Goal: Task Accomplishment & Management: Use online tool/utility

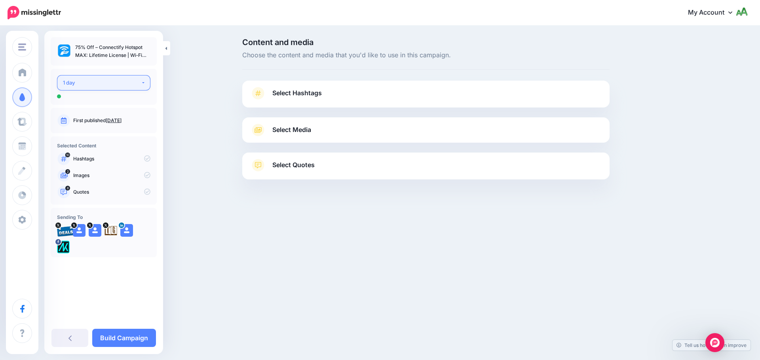
click at [96, 85] on div "1 day" at bounding box center [102, 82] width 78 height 9
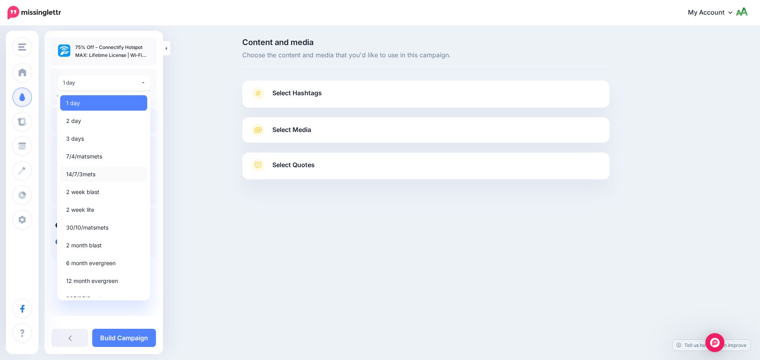
click at [90, 176] on span "14/7/3mets" at bounding box center [80, 174] width 29 height 9
select select "*****"
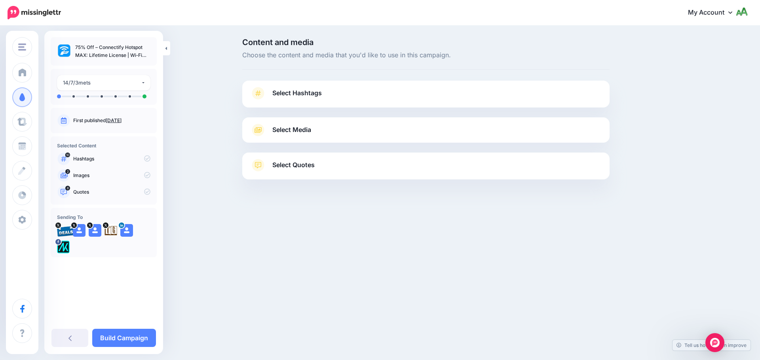
click at [319, 96] on span "Select Hashtags" at bounding box center [296, 93] width 49 height 11
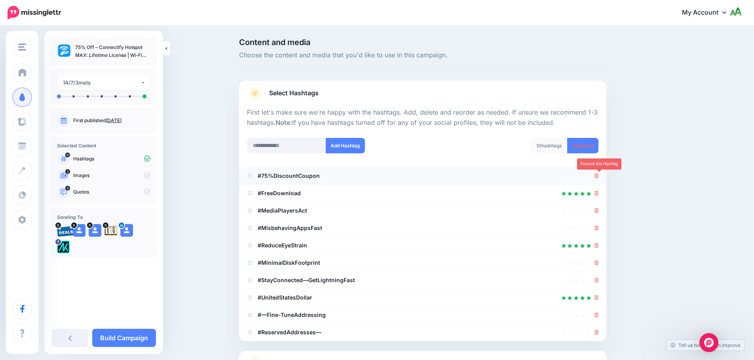
click at [599, 175] on icon at bounding box center [596, 176] width 4 height 5
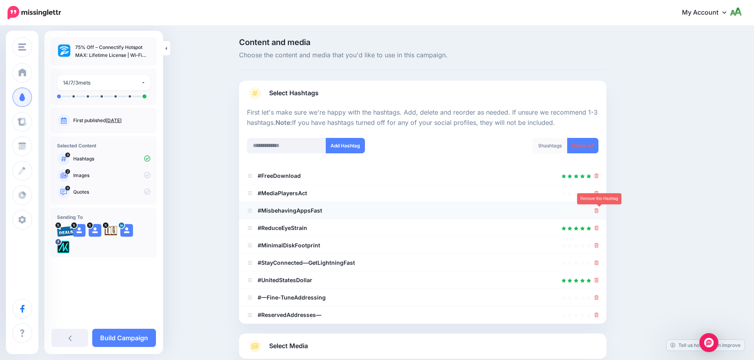
click at [599, 209] on icon at bounding box center [596, 211] width 4 height 5
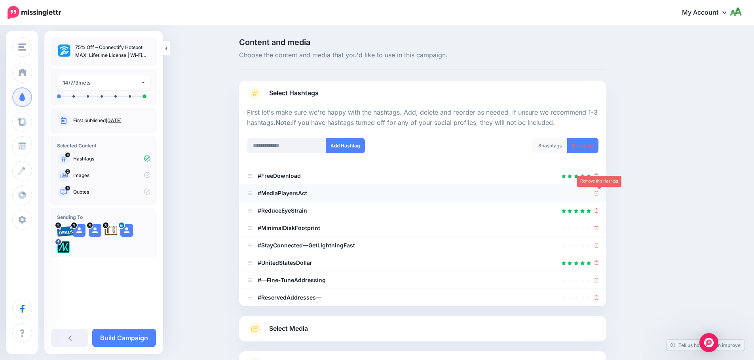
click at [599, 194] on icon at bounding box center [596, 193] width 4 height 5
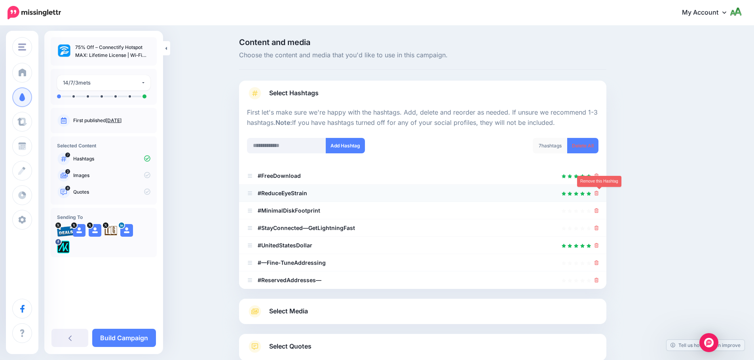
click at [599, 194] on icon at bounding box center [596, 193] width 4 height 5
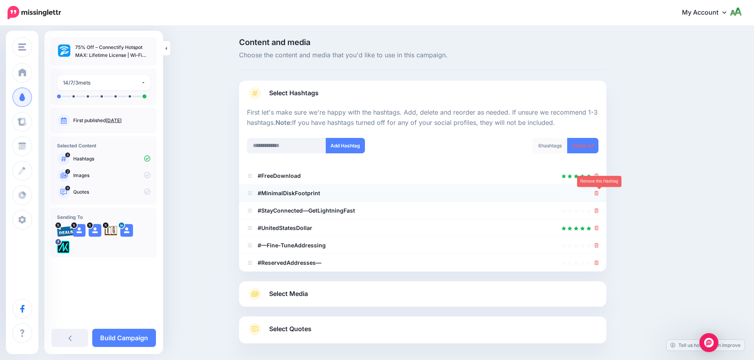
click at [599, 195] on icon at bounding box center [596, 193] width 4 height 5
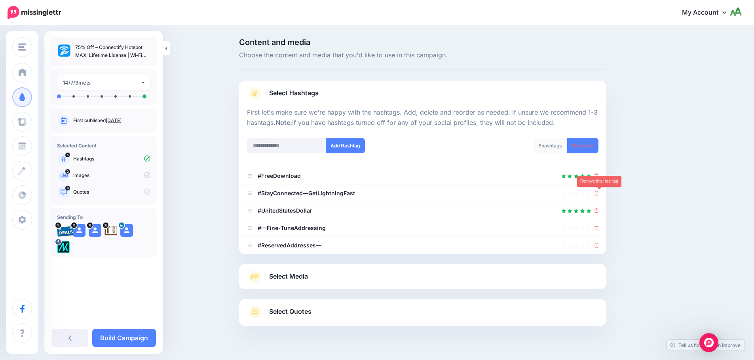
click at [599, 195] on icon at bounding box center [596, 193] width 4 height 5
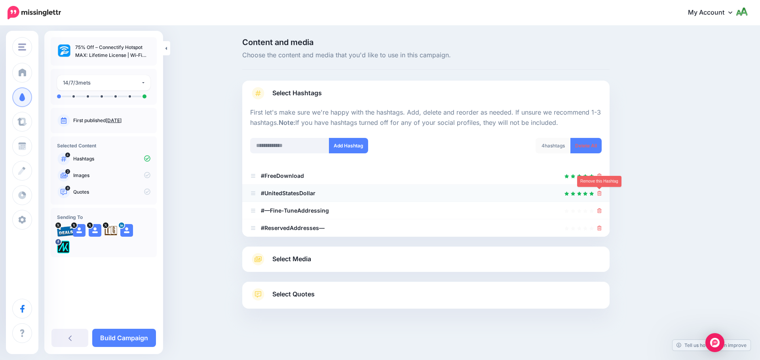
click at [599, 195] on icon at bounding box center [599, 193] width 4 height 5
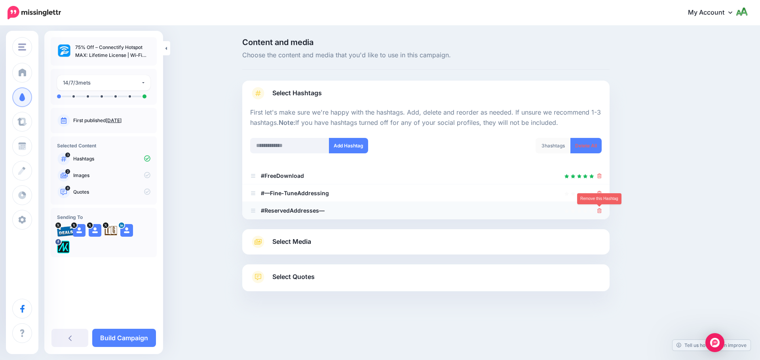
click at [599, 210] on icon at bounding box center [599, 211] width 4 height 5
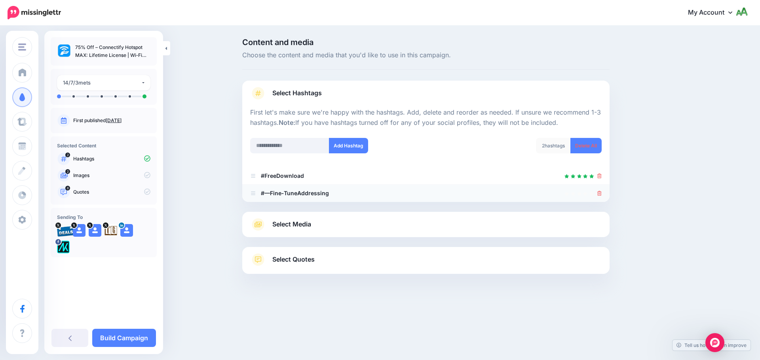
click at [598, 194] on icon at bounding box center [599, 193] width 4 height 5
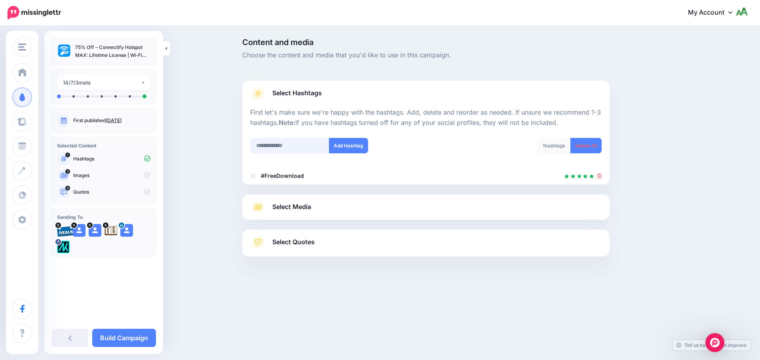
click at [293, 146] on input "text" at bounding box center [289, 145] width 79 height 15
type input "*******"
click at [329, 150] on button "Add Hashtag" at bounding box center [348, 145] width 39 height 15
click at [284, 144] on input "text" at bounding box center [289, 145] width 79 height 15
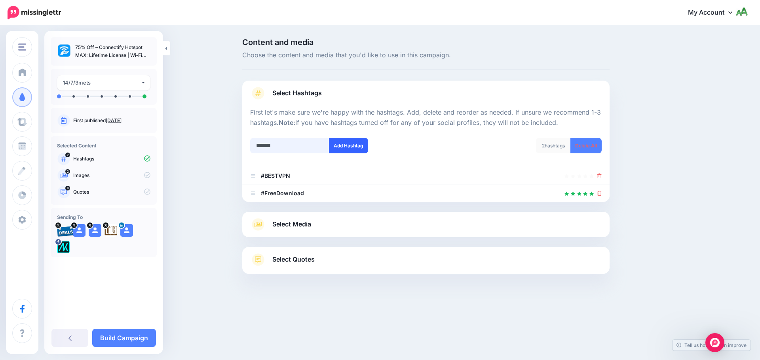
type input "*******"
click at [347, 152] on button "Add Hashtag" at bounding box center [348, 145] width 39 height 15
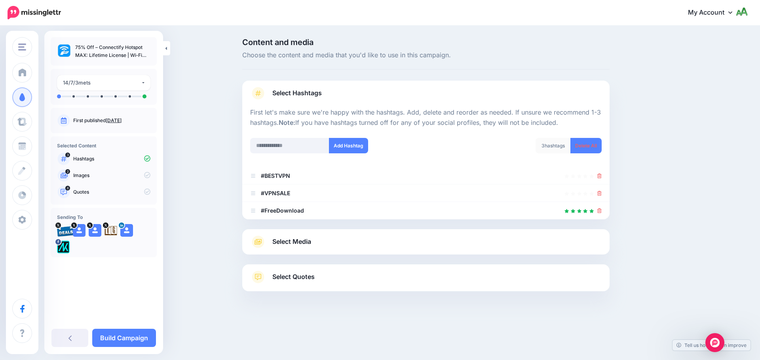
click at [315, 241] on link "Select Media" at bounding box center [425, 242] width 351 height 13
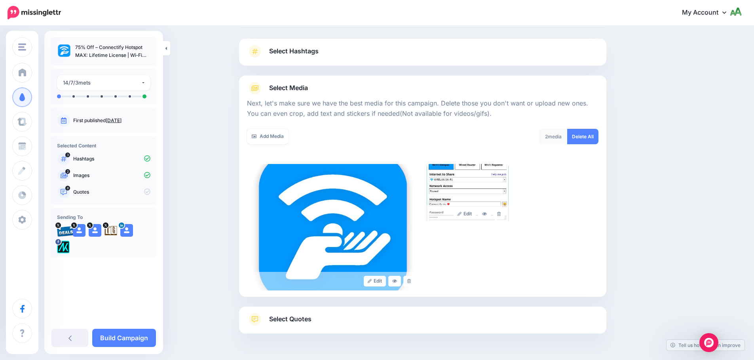
scroll to position [67, 0]
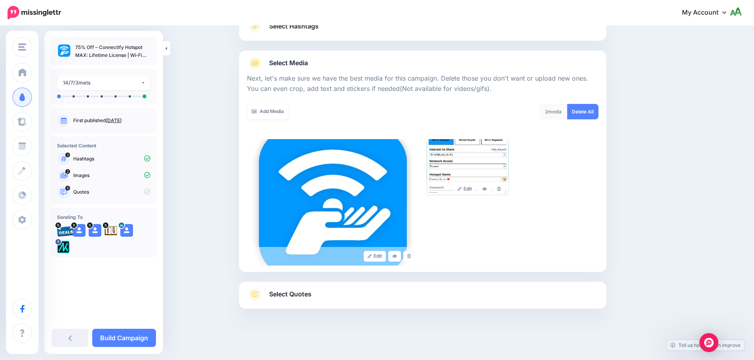
click at [337, 300] on link "Select Quotes" at bounding box center [422, 298] width 351 height 21
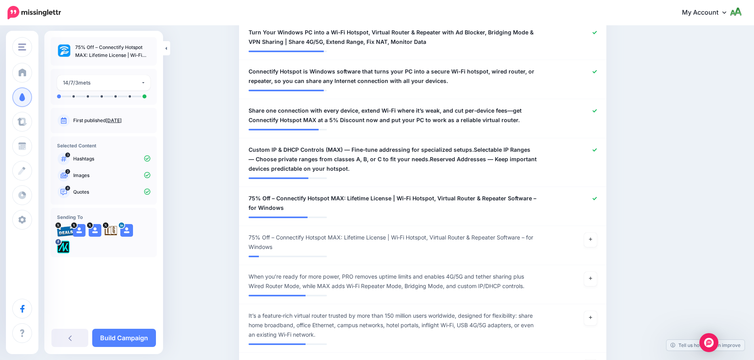
scroll to position [542, 0]
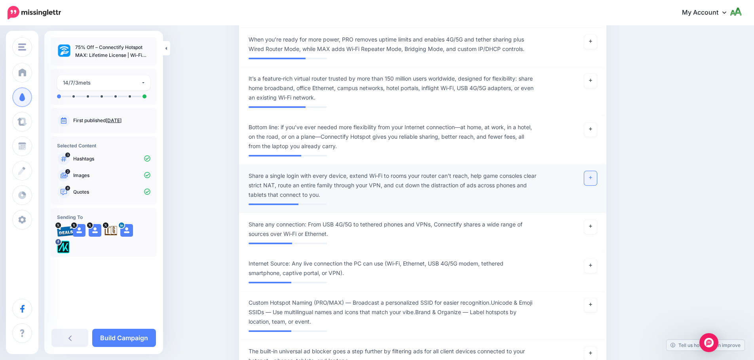
click at [592, 176] on icon at bounding box center [590, 178] width 3 height 4
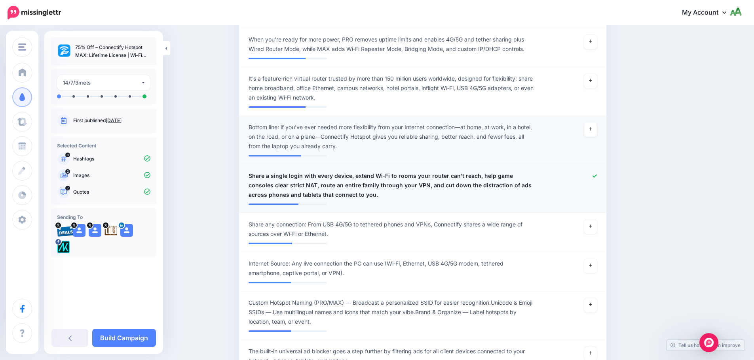
click at [312, 125] on span "Bottom line: if you’ve ever needed more flexibility from your Internet connecti…" at bounding box center [392, 137] width 288 height 28
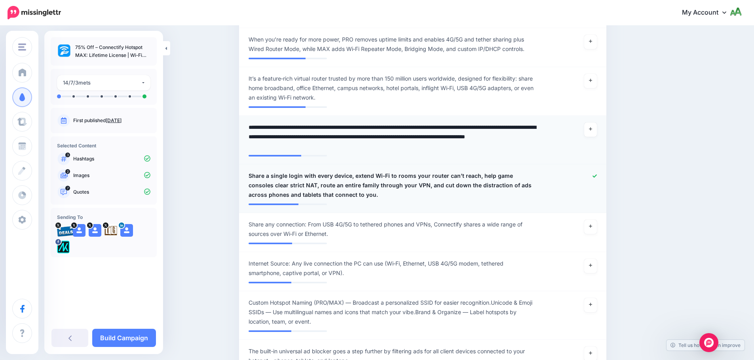
click at [284, 123] on textarea "**********" at bounding box center [392, 137] width 288 height 28
type textarea "**********"
click at [597, 123] on div at bounding box center [573, 137] width 60 height 28
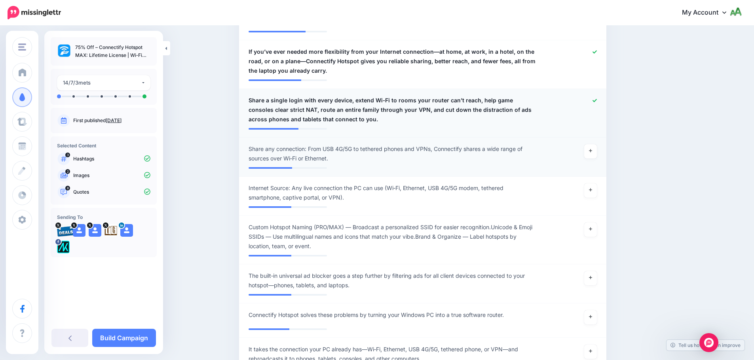
scroll to position [621, 0]
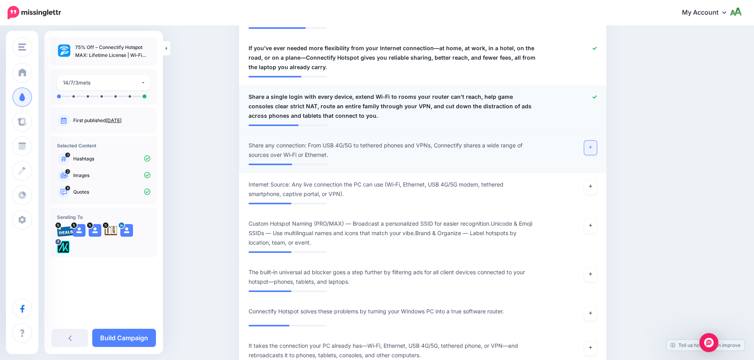
click at [592, 141] on link at bounding box center [590, 148] width 13 height 14
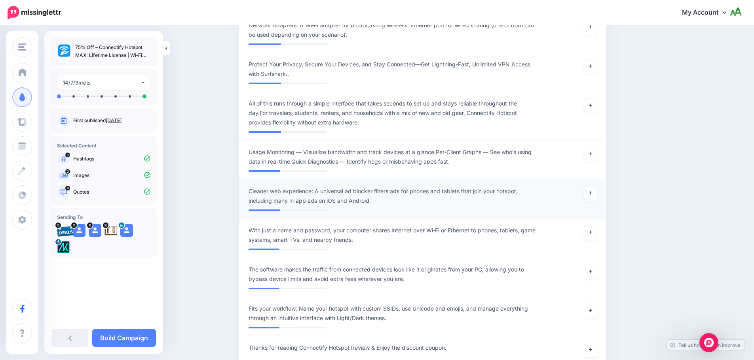
scroll to position [1373, 0]
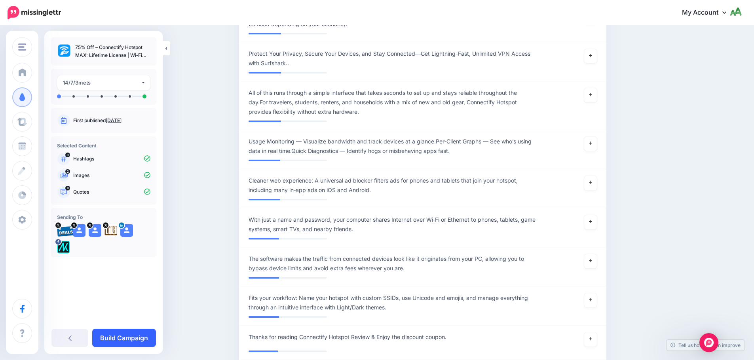
click at [132, 343] on link "Build Campaign" at bounding box center [124, 338] width 64 height 18
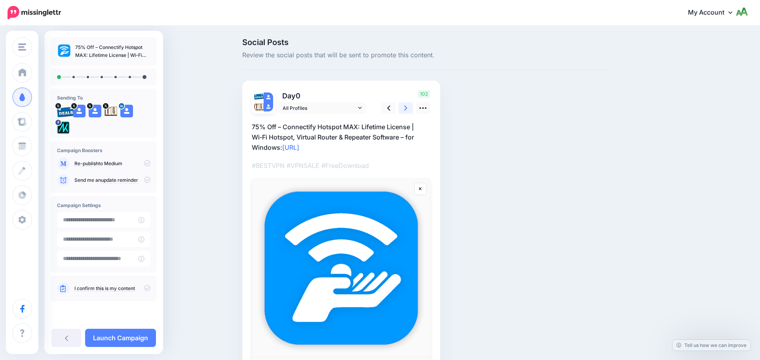
click at [408, 110] on link at bounding box center [405, 107] width 15 height 11
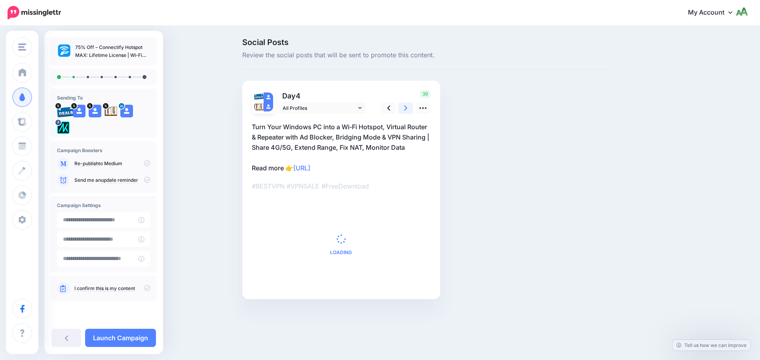
click at [408, 110] on link at bounding box center [405, 107] width 15 height 11
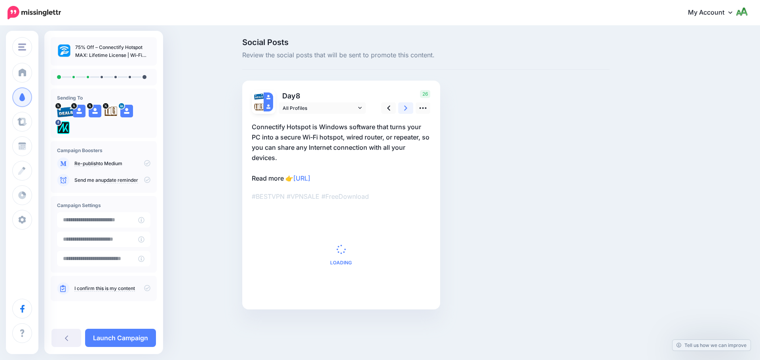
click at [408, 110] on link at bounding box center [405, 107] width 15 height 11
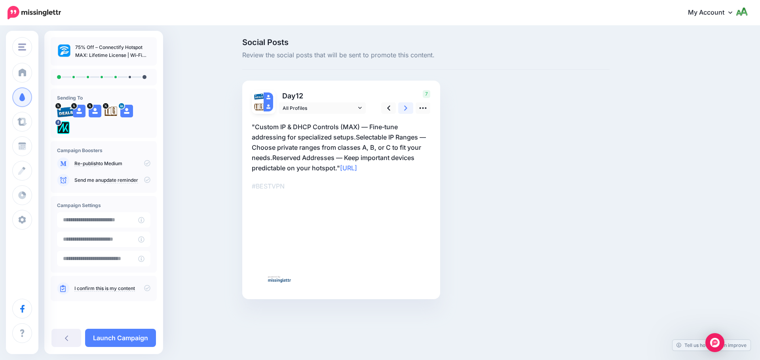
click at [408, 110] on link at bounding box center [405, 107] width 15 height 11
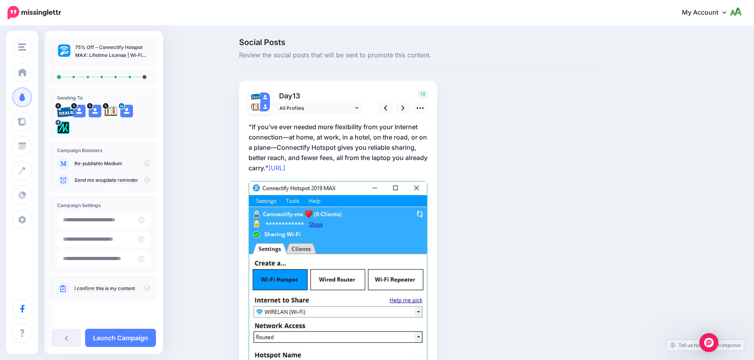
click at [148, 179] on icon at bounding box center [147, 180] width 6 height 6
click at [404, 108] on icon at bounding box center [402, 108] width 3 height 8
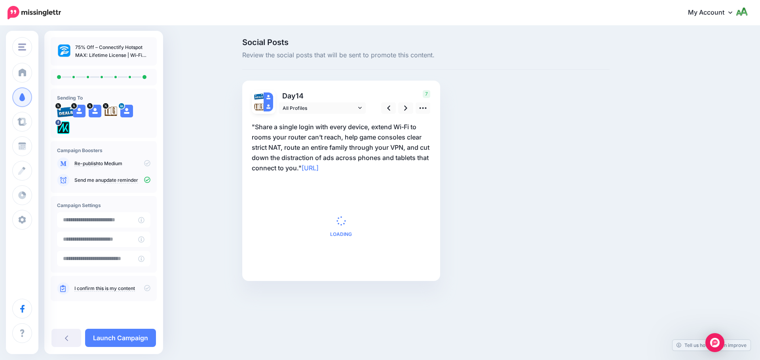
click at [149, 290] on icon at bounding box center [147, 288] width 6 height 6
click at [137, 340] on link "Launch Campaign" at bounding box center [120, 338] width 71 height 18
